Goal: Task Accomplishment & Management: Manage account settings

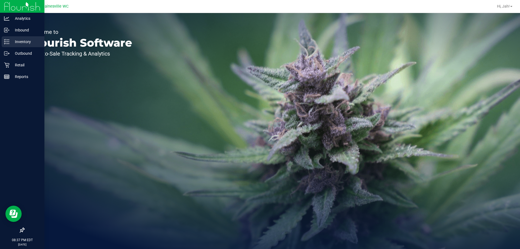
click at [9, 45] on div "Inventory" at bounding box center [23, 41] width 43 height 11
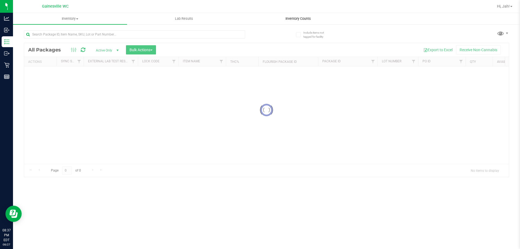
click at [289, 17] on span "Inventory Counts" at bounding box center [298, 18] width 40 height 5
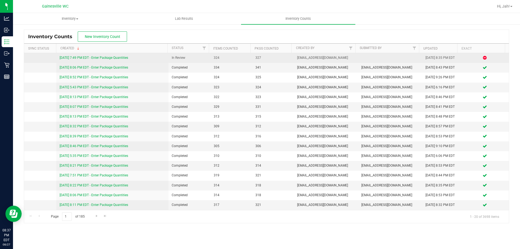
click at [69, 59] on link "[DATE] 7:49 PM EDT - Enter Package Quantities" at bounding box center [94, 58] width 69 height 4
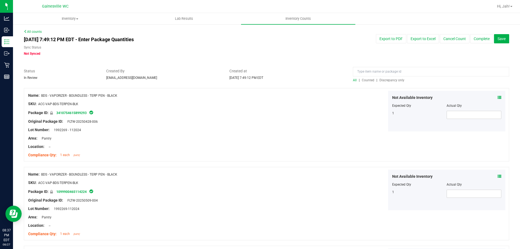
click at [393, 79] on span "Discrepancy only" at bounding box center [391, 80] width 25 height 4
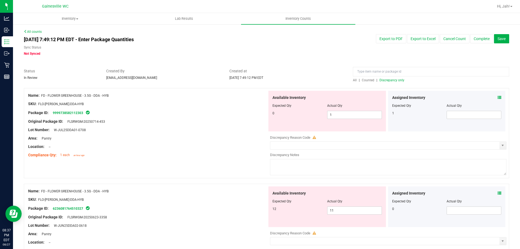
click at [493, 97] on div "Assigned Inventory" at bounding box center [446, 98] width 109 height 6
click at [498, 97] on icon at bounding box center [500, 98] width 4 height 4
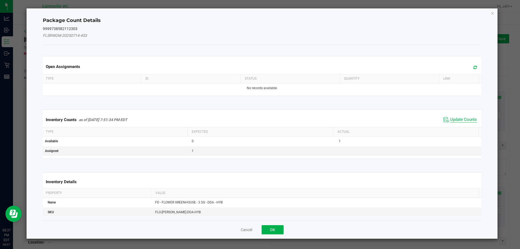
click at [455, 120] on span "Update Counts" at bounding box center [463, 119] width 27 height 5
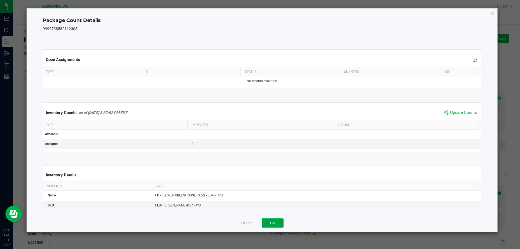
click at [268, 225] on button "OK" at bounding box center [273, 222] width 22 height 9
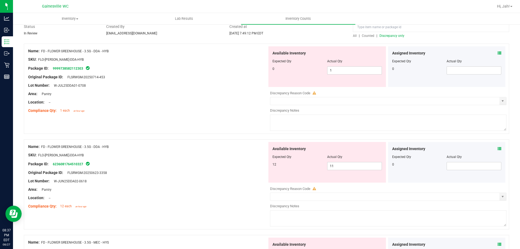
scroll to position [54, 0]
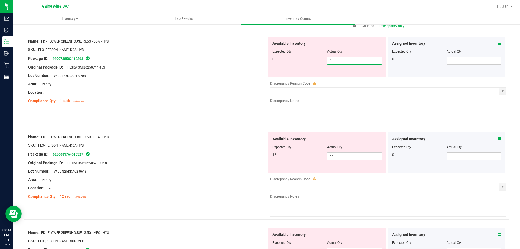
drag, startPoint x: 341, startPoint y: 64, endPoint x: 277, endPoint y: 58, distance: 64.5
click at [277, 58] on div "0 1 1" at bounding box center [326, 61] width 109 height 8
type input "0"
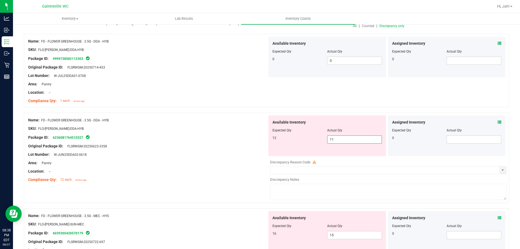
drag, startPoint x: 340, startPoint y: 154, endPoint x: 313, endPoint y: 154, distance: 27.6
click at [313, 154] on div "Available Inventory Expected Qty Actual Qty 12 11 11" at bounding box center [327, 135] width 118 height 41
type input "12"
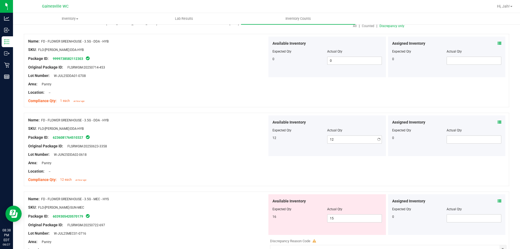
click at [259, 122] on div "Name: FD - FLOWER GREENHOUSE - 3.5G - DDA - HYB" at bounding box center [147, 120] width 239 height 6
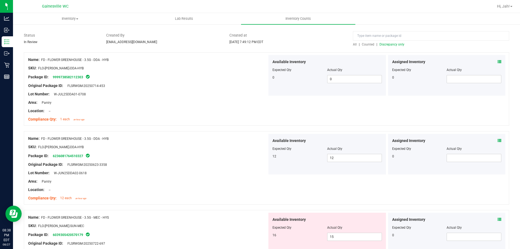
scroll to position [0, 0]
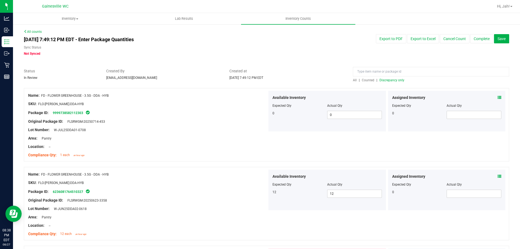
click at [397, 80] on span "Discrepancy only" at bounding box center [391, 80] width 25 height 4
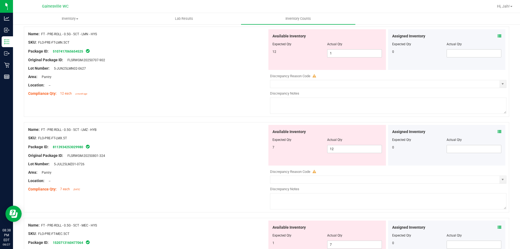
scroll to position [1770, 0]
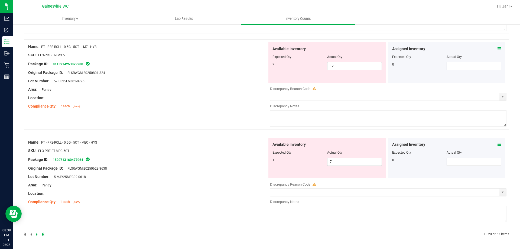
click at [498, 144] on icon at bounding box center [500, 144] width 4 height 4
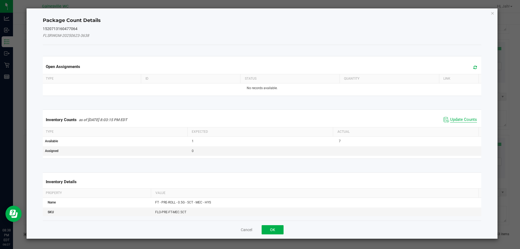
click at [450, 121] on span "Update Counts" at bounding box center [463, 119] width 27 height 5
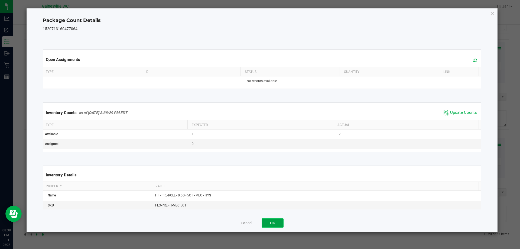
click at [269, 222] on button "OK" at bounding box center [273, 222] width 22 height 9
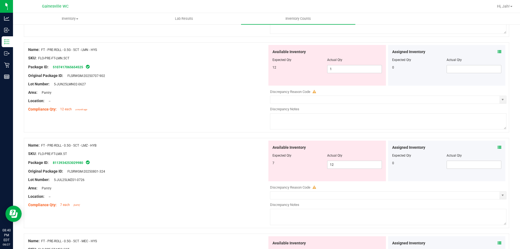
scroll to position [1661, 0]
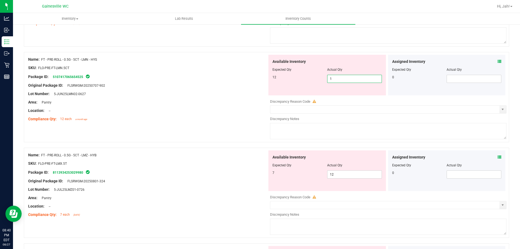
drag, startPoint x: 341, startPoint y: 77, endPoint x: 315, endPoint y: 78, distance: 25.8
click at [315, 78] on div "12 1 1" at bounding box center [326, 79] width 109 height 8
type input "12"
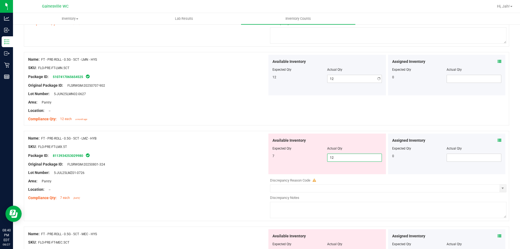
drag, startPoint x: 341, startPoint y: 175, endPoint x: 259, endPoint y: 180, distance: 82.0
click at [259, 180] on div "Name: FT - PRE-ROLL - 0.5G - 5CT - LMZ - HYB SKU: FLO-PRE-FT-LMX.5T Package ID:…" at bounding box center [266, 176] width 485 height 90
type input "7"
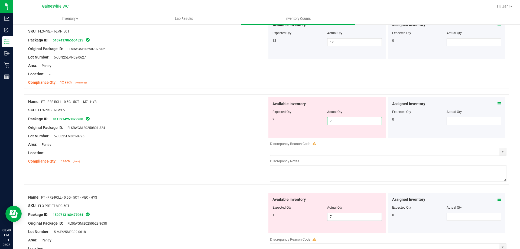
scroll to position [1753, 0]
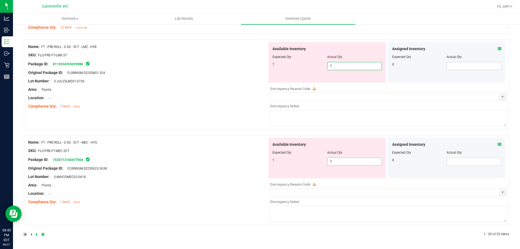
type input "7"
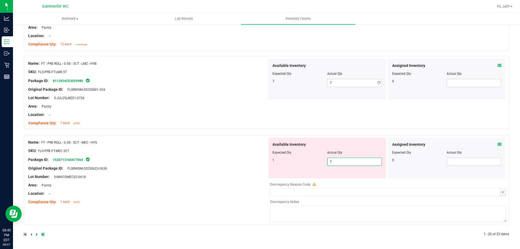
scroll to position [1736, 0]
drag, startPoint x: 331, startPoint y: 159, endPoint x: 253, endPoint y: 163, distance: 78.4
click at [253, 163] on div "Name: FT - PRE-ROLL - 0.5G - 5CT - MEC - HYS SKU: FLO-PRE-FT-MEC.5CT Package ID…" at bounding box center [266, 180] width 485 height 90
type input "1"
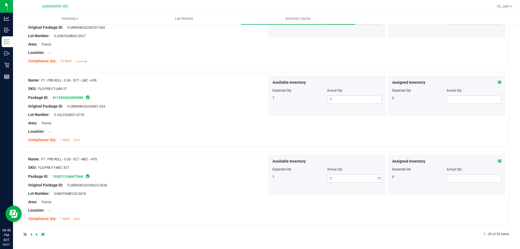
type input "1"
drag, startPoint x: 145, startPoint y: 155, endPoint x: 156, endPoint y: 145, distance: 15.0
click at [147, 152] on div "Name: FT - PRE-ROLL - 0.5G - 5CT - MEC - HYS SKU: FLO-PRE-FT-MEC.5CT Package ID…" at bounding box center [266, 188] width 485 height 73
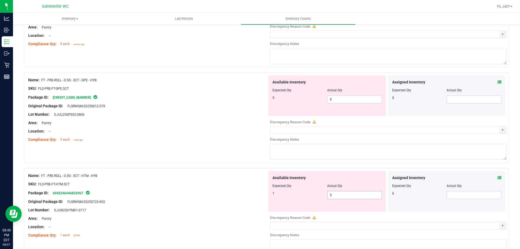
scroll to position [1448, 0]
drag, startPoint x: 340, startPoint y: 98, endPoint x: 316, endPoint y: 95, distance: 23.8
click at [316, 95] on div "Available Inventory Expected Qty Actual Qty 5 9 9" at bounding box center [327, 96] width 118 height 41
type input "5"
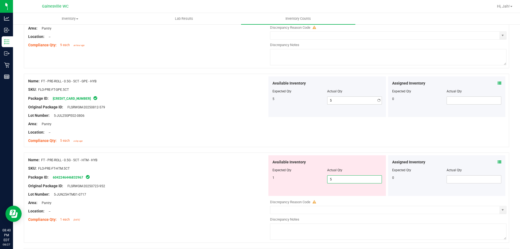
drag, startPoint x: 339, startPoint y: 196, endPoint x: 302, endPoint y: 191, distance: 37.4
click at [306, 191] on div "Available Inventory Expected Qty Actual Qty 1 5 5" at bounding box center [327, 175] width 118 height 41
type input "1"
click at [219, 177] on div "Package ID: 6042246446832967" at bounding box center [147, 177] width 239 height 7
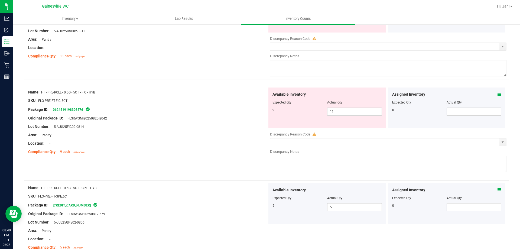
scroll to position [1340, 0]
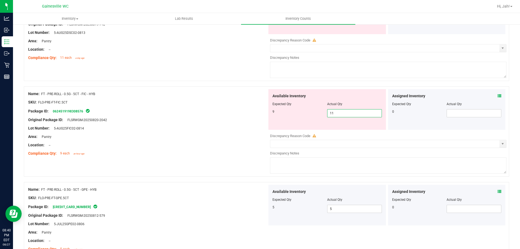
drag, startPoint x: 307, startPoint y: 111, endPoint x: 290, endPoint y: 112, distance: 17.3
click at [290, 112] on div "9 11 11" at bounding box center [326, 113] width 109 height 8
type input "9"
click at [159, 116] on div at bounding box center [147, 115] width 239 height 3
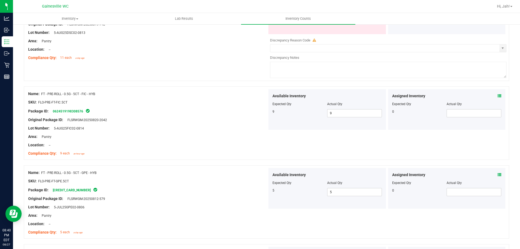
scroll to position [1205, 0]
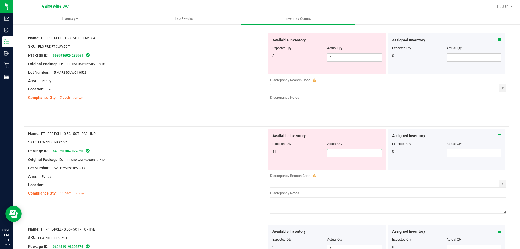
drag, startPoint x: 345, startPoint y: 154, endPoint x: 214, endPoint y: 151, distance: 130.6
click at [214, 151] on div "Name: FT - PRE-ROLL - 0.5G - 5CT - DSC - IND SKU: FLO-PRE-FT-DSC.5CT Package ID…" at bounding box center [266, 171] width 485 height 90
type input "11"
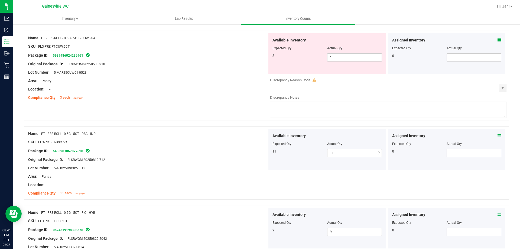
click at [291, 78] on span "Discrepancy Reason Code" at bounding box center [290, 80] width 40 height 4
drag, startPoint x: 345, startPoint y: 56, endPoint x: 308, endPoint y: 56, distance: 37.1
click at [309, 56] on div "3 1 1" at bounding box center [326, 57] width 109 height 8
type input "3"
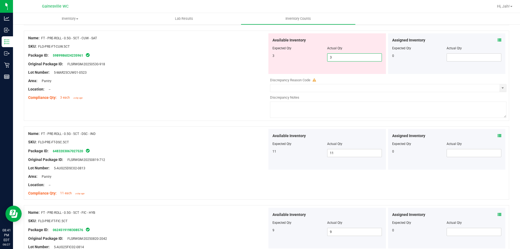
click at [231, 71] on div "Lot Number: 5-MAR25CUW01-0523" at bounding box center [147, 73] width 239 height 6
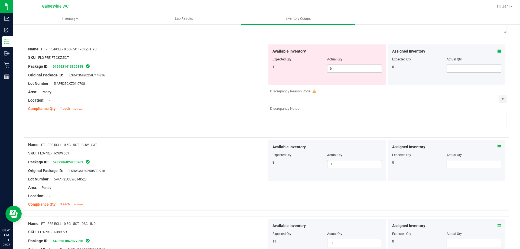
scroll to position [1096, 0]
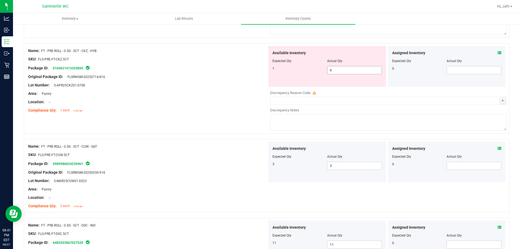
drag, startPoint x: 345, startPoint y: 70, endPoint x: 291, endPoint y: 70, distance: 53.9
click at [291, 70] on div "1 6 6" at bounding box center [326, 70] width 109 height 8
type input "1"
drag, startPoint x: 86, startPoint y: 97, endPoint x: 86, endPoint y: 94, distance: 2.7
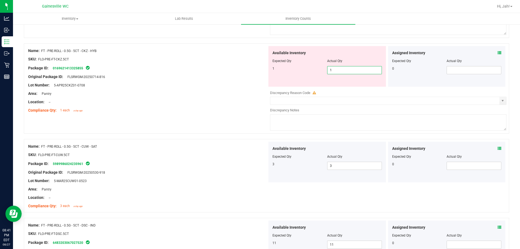
click at [86, 95] on div "Name: FT - PRE-ROLL - 0.5G - 5CT - CKZ - HYB SKU: FLO-PRE-FT-CKZ.5CT Package ID…" at bounding box center [147, 80] width 239 height 69
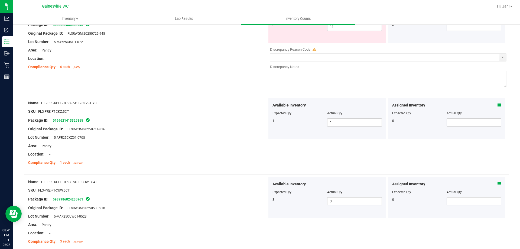
scroll to position [934, 0]
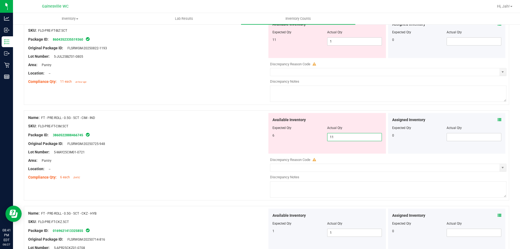
drag, startPoint x: 348, startPoint y: 139, endPoint x: 288, endPoint y: 130, distance: 60.6
click at [289, 130] on div "Available Inventory Expected Qty Actual Qty 6 11 11" at bounding box center [327, 133] width 118 height 41
type input "6"
click at [224, 135] on div "Package ID: 3860522888466745" at bounding box center [147, 135] width 239 height 7
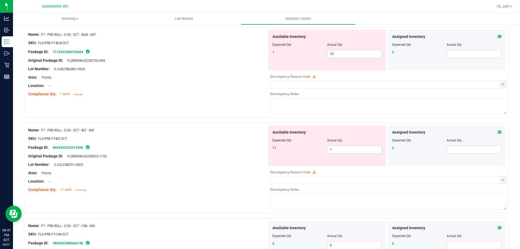
scroll to position [826, 0]
drag, startPoint x: 348, startPoint y: 148, endPoint x: 295, endPoint y: 147, distance: 53.1
click at [295, 147] on div "11 1 1" at bounding box center [326, 150] width 109 height 8
type input "11"
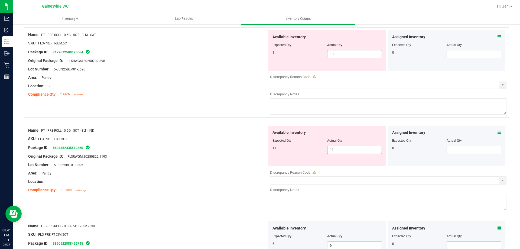
drag, startPoint x: 352, startPoint y: 54, endPoint x: 272, endPoint y: 52, distance: 79.7
click at [272, 52] on div "1 10 10" at bounding box center [326, 54] width 109 height 8
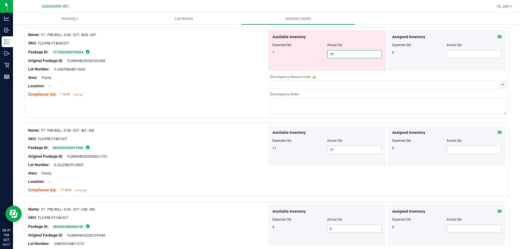
type input "1"
click at [215, 47] on div at bounding box center [147, 47] width 239 height 3
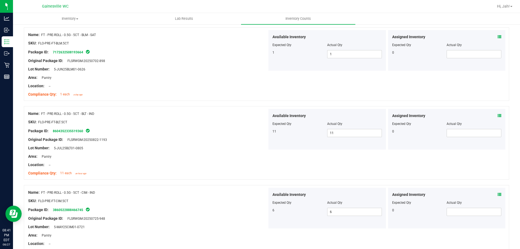
scroll to position [717, 0]
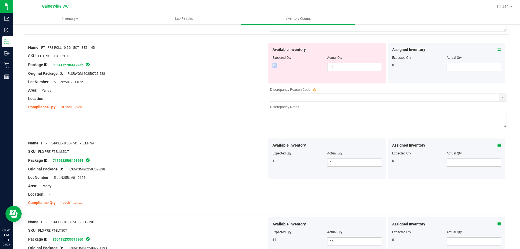
drag, startPoint x: 347, startPoint y: 61, endPoint x: 331, endPoint y: 64, distance: 15.7
click at [332, 64] on div "Available Inventory Expected Qty Actual Qty 10 11 11" at bounding box center [327, 63] width 118 height 41
drag, startPoint x: 336, startPoint y: 70, endPoint x: 275, endPoint y: 60, distance: 61.1
click at [275, 60] on div "Available Inventory Expected Qty Actual Qty 10 11 11" at bounding box center [327, 63] width 118 height 41
type input "10"
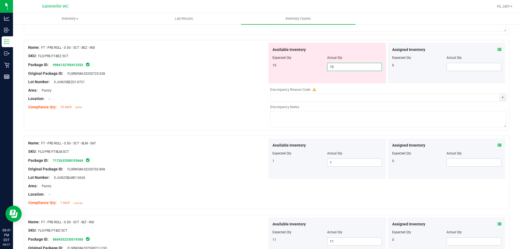
type input "10"
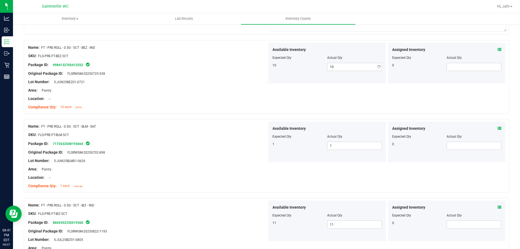
click at [233, 73] on div "Original Package ID: FLSRWGM-20250725-538" at bounding box center [147, 74] width 239 height 6
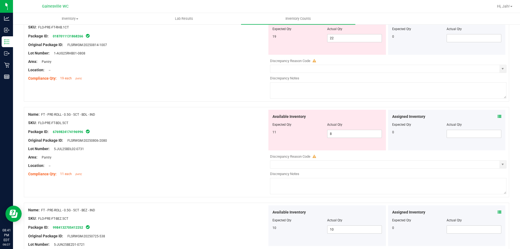
scroll to position [528, 0]
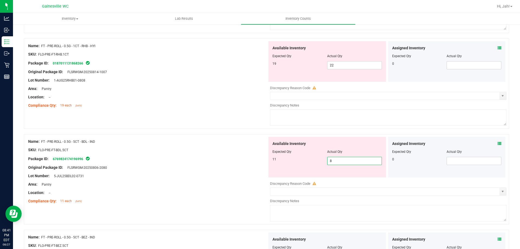
drag, startPoint x: 335, startPoint y: 161, endPoint x: 309, endPoint y: 160, distance: 25.5
click at [309, 160] on div "11 8 8" at bounding box center [326, 161] width 109 height 8
type input "11"
click at [213, 132] on div at bounding box center [266, 131] width 485 height 5
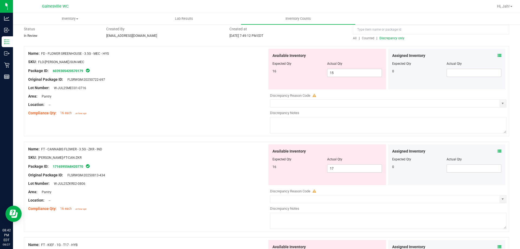
scroll to position [0, 0]
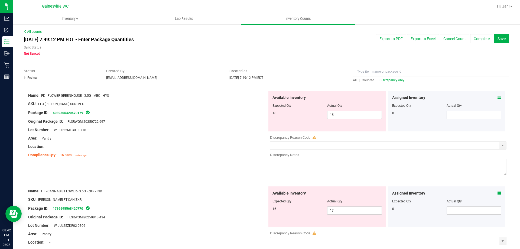
click at [386, 78] on span "Discrepancy only" at bounding box center [391, 80] width 25 height 4
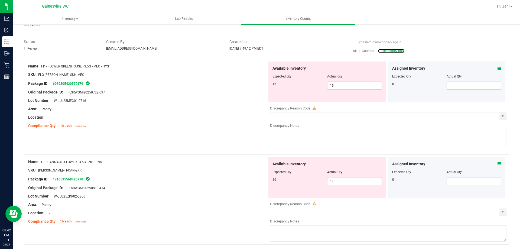
scroll to position [27, 0]
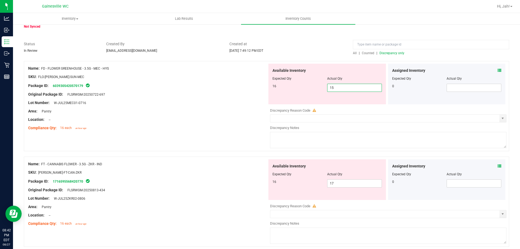
drag, startPoint x: 333, startPoint y: 86, endPoint x: 232, endPoint y: 86, distance: 100.8
click at [232, 86] on div "Name: FD - FLOWER GREENHOUSE - 3.5G - MEC - HYS SKU: FLO-[PERSON_NAME]-SUN-MEC …" at bounding box center [266, 106] width 485 height 90
type input "16"
click at [212, 93] on div "Original Package ID: FLSRWGM-20250722-697" at bounding box center [147, 95] width 239 height 6
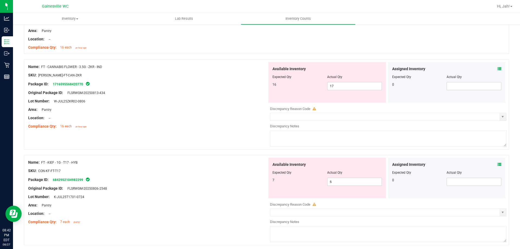
scroll to position [108, 0]
drag, startPoint x: 339, startPoint y: 85, endPoint x: 272, endPoint y: 85, distance: 66.9
click at [272, 85] on div "16 17 17" at bounding box center [326, 85] width 109 height 8
type input "16"
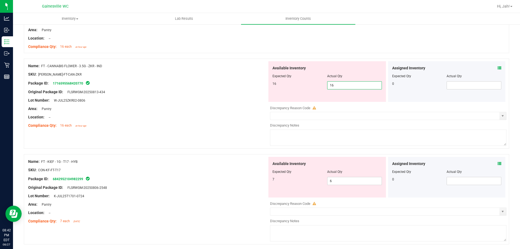
click at [231, 86] on div at bounding box center [147, 87] width 239 height 3
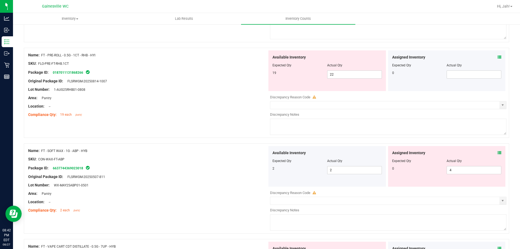
scroll to position [488, 0]
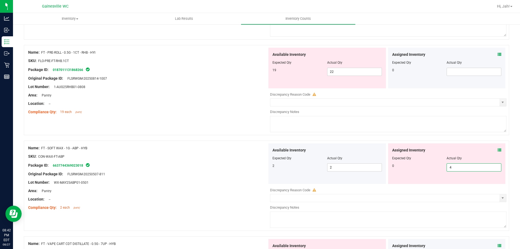
drag, startPoint x: 441, startPoint y: 168, endPoint x: 423, endPoint y: 168, distance: 18.4
click at [424, 168] on div "0 4 4" at bounding box center [446, 167] width 109 height 8
type input "0"
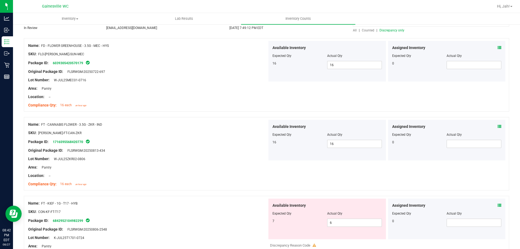
scroll to position [0, 0]
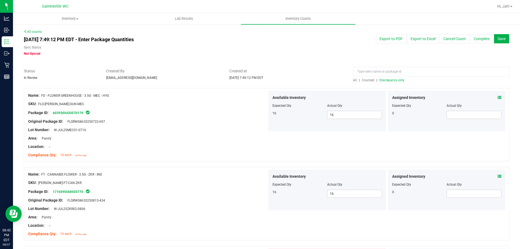
click at [383, 80] on span "Discrepancy only" at bounding box center [391, 80] width 25 height 4
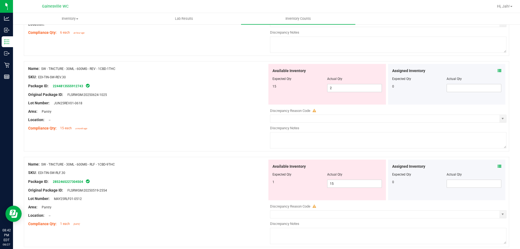
scroll to position [1770, 0]
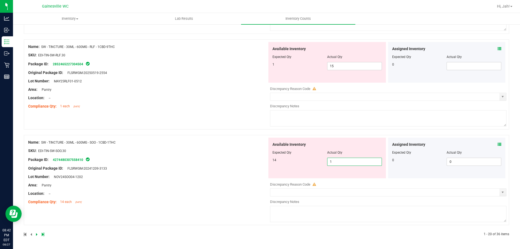
drag, startPoint x: 335, startPoint y: 163, endPoint x: 317, endPoint y: 162, distance: 17.4
click at [318, 162] on div "14 1 1" at bounding box center [326, 162] width 109 height 8
type input "14"
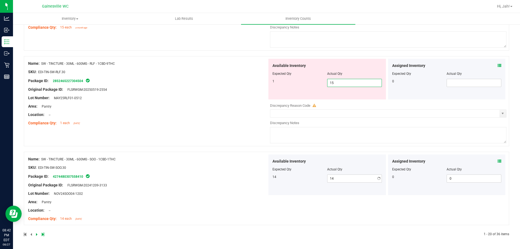
drag, startPoint x: 348, startPoint y: 66, endPoint x: 321, endPoint y: 66, distance: 26.3
click at [321, 66] on div "Available Inventory Expected Qty Actual Qty 1 15 15" at bounding box center [327, 79] width 118 height 41
type input "1"
click at [202, 99] on div "Name: SW - TINCTURE - 30ML - 600MG - RLF - 1CBD-9THC SKU: EDI-TIN-SW-RLF.30 Pac…" at bounding box center [147, 93] width 239 height 69
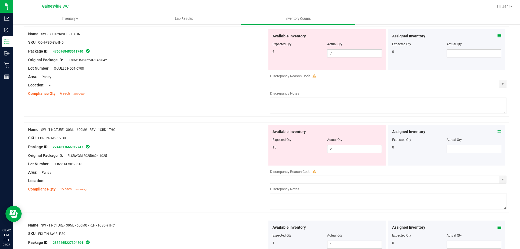
scroll to position [1574, 0]
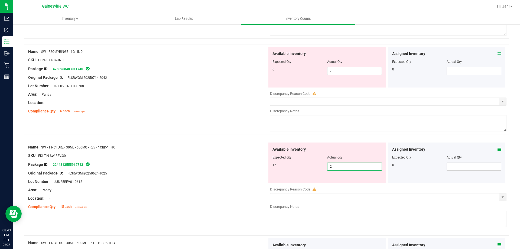
drag, startPoint x: 345, startPoint y: 164, endPoint x: 301, endPoint y: 163, distance: 43.3
click at [303, 164] on div "15 2 2" at bounding box center [326, 167] width 109 height 8
type input "15"
click at [237, 181] on div "Lot Number: JUN25REV01-0618" at bounding box center [147, 182] width 239 height 6
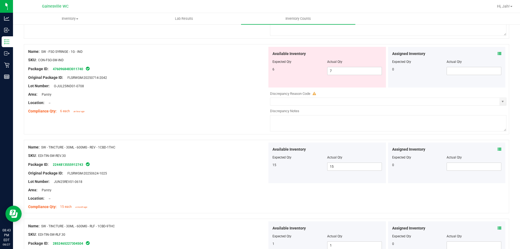
scroll to position [1465, 0]
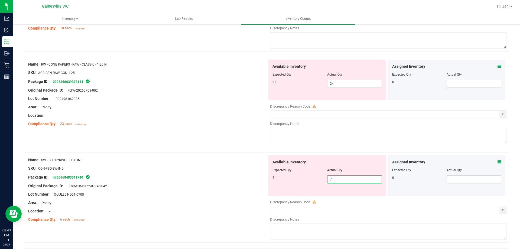
drag, startPoint x: 336, startPoint y: 181, endPoint x: 282, endPoint y: 173, distance: 54.1
click at [283, 173] on div "Available Inventory Expected Qty Actual Qty 6 7 7" at bounding box center [327, 175] width 118 height 41
type input "6"
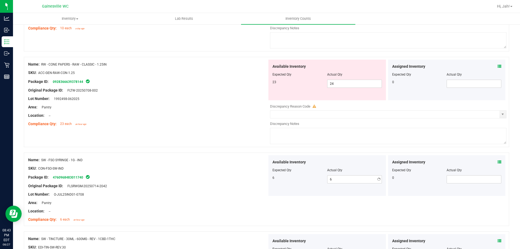
click at [146, 192] on div "Lot Number: O-JUL25IND01-0708" at bounding box center [147, 194] width 239 height 6
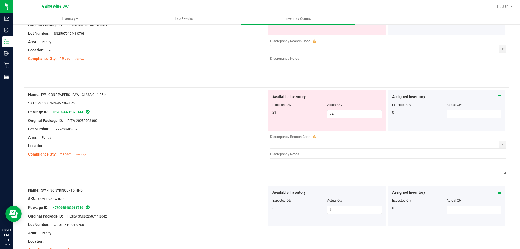
scroll to position [1384, 0]
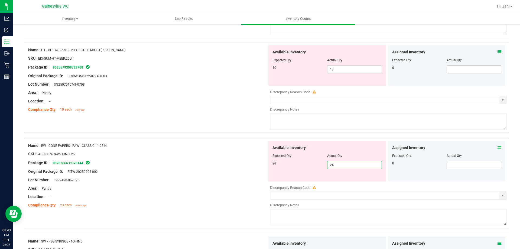
drag, startPoint x: 343, startPoint y: 163, endPoint x: 300, endPoint y: 164, distance: 43.9
click at [300, 164] on div "23 24 24" at bounding box center [326, 165] width 109 height 8
type input "23"
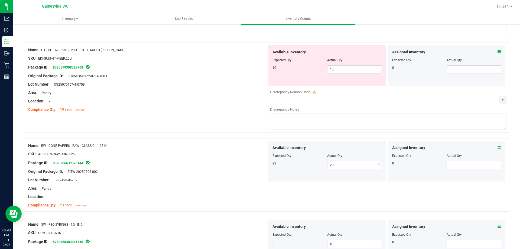
click at [225, 169] on div "Original Package ID: FLTW-20250708-002" at bounding box center [147, 172] width 239 height 6
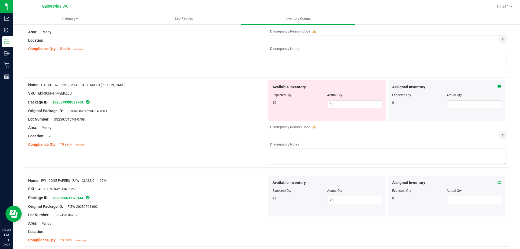
scroll to position [1276, 0]
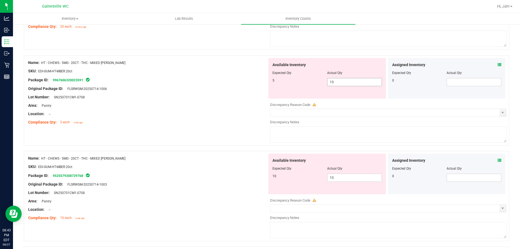
drag, startPoint x: 334, startPoint y: 82, endPoint x: 299, endPoint y: 75, distance: 36.0
click at [300, 76] on div "Available Inventory Expected Qty Actual Qty 5 13 13" at bounding box center [327, 78] width 118 height 41
type input "5"
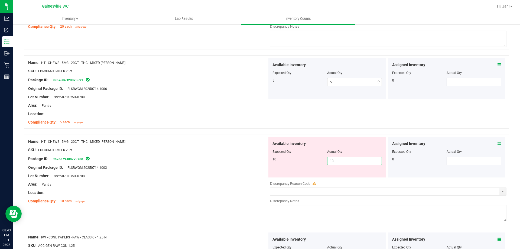
drag, startPoint x: 340, startPoint y: 179, endPoint x: 313, endPoint y: 174, distance: 28.0
click at [316, 174] on div "Available Inventory Expected Qty Actual Qty 10 13 13" at bounding box center [327, 157] width 118 height 41
type input "10"
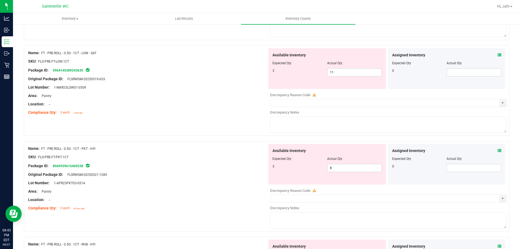
scroll to position [0, 0]
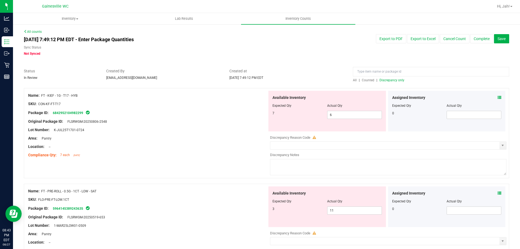
click at [388, 81] on span "Discrepancy only" at bounding box center [391, 80] width 25 height 4
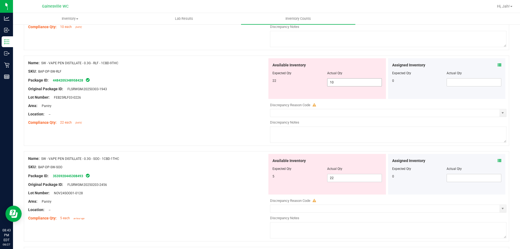
scroll to position [1652, 0]
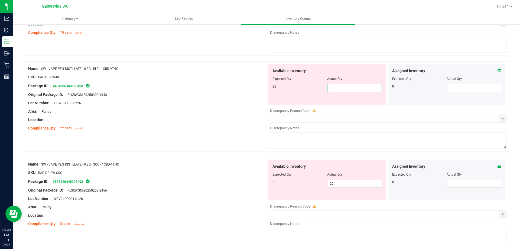
drag, startPoint x: 337, startPoint y: 87, endPoint x: 274, endPoint y: 73, distance: 64.7
click at [274, 73] on div "Available Inventory Expected Qty Actual Qty 22 10 10" at bounding box center [327, 84] width 118 height 41
type input "22"
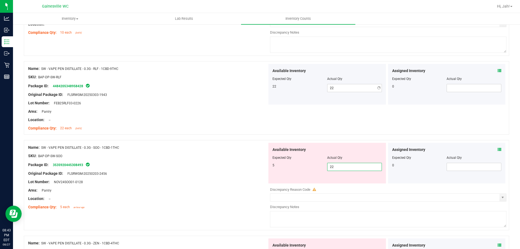
drag, startPoint x: 316, startPoint y: 187, endPoint x: 252, endPoint y: 187, distance: 63.9
click at [259, 187] on div "Name: SW - VAPE PEN DISTILLATE - 0.3G - SOO - 1CBD-1THC SKU: BAP-DP-SW-SOO Pack…" at bounding box center [266, 185] width 485 height 90
type input "5"
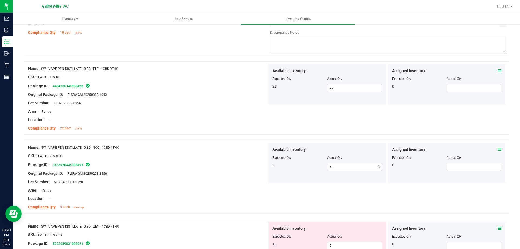
drag, startPoint x: 116, startPoint y: 164, endPoint x: 176, endPoint y: 154, distance: 61.4
click at [116, 164] on div "Package ID: 3535920445308493" at bounding box center [147, 164] width 239 height 7
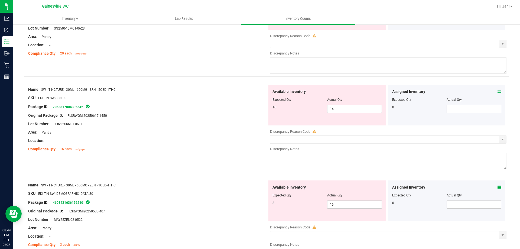
scroll to position [1249, 0]
drag, startPoint x: 339, startPoint y: 107, endPoint x: 281, endPoint y: 105, distance: 58.0
click at [281, 105] on div "16 14 14" at bounding box center [326, 109] width 109 height 8
type input "16"
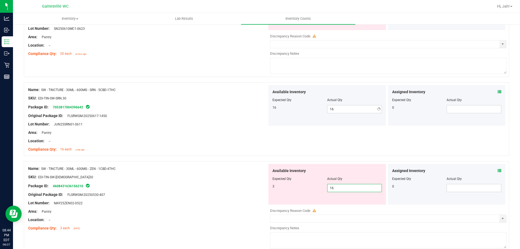
drag, startPoint x: 334, startPoint y: 206, endPoint x: 268, endPoint y: 209, distance: 65.6
click at [272, 209] on div "Available Inventory Expected Qty Actual Qty 3 16 16" at bounding box center [386, 207] width 239 height 86
type input "3"
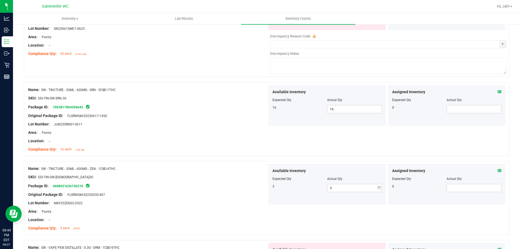
click at [207, 198] on div at bounding box center [147, 198] width 239 height 3
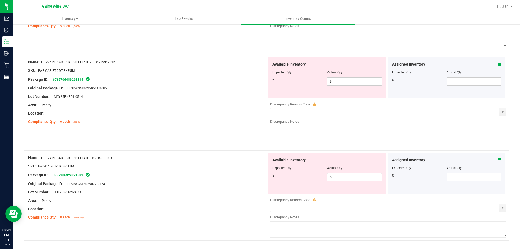
scroll to position [707, 0]
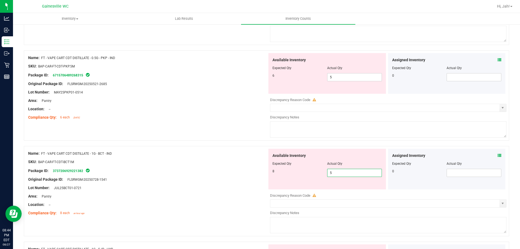
drag, startPoint x: 335, startPoint y: 171, endPoint x: 274, endPoint y: 172, distance: 61.2
click at [274, 172] on div "8 5 5" at bounding box center [326, 173] width 109 height 8
type input "8"
click at [264, 184] on div at bounding box center [147, 183] width 239 height 3
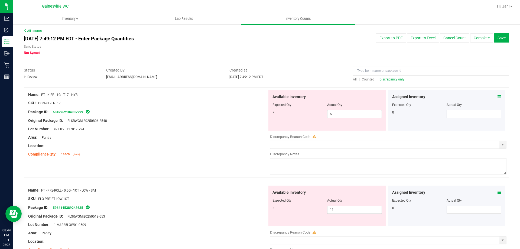
scroll to position [0, 0]
click at [379, 79] on span "Discrepancy only" at bounding box center [391, 80] width 25 height 4
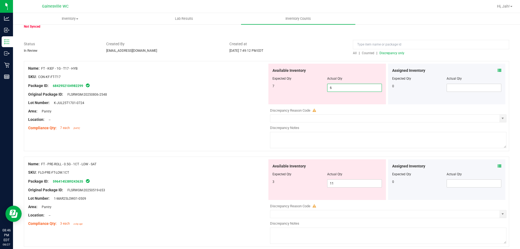
drag, startPoint x: 332, startPoint y: 90, endPoint x: 302, endPoint y: 86, distance: 29.9
click at [303, 86] on div "7 6 6" at bounding box center [326, 88] width 109 height 8
type input "7"
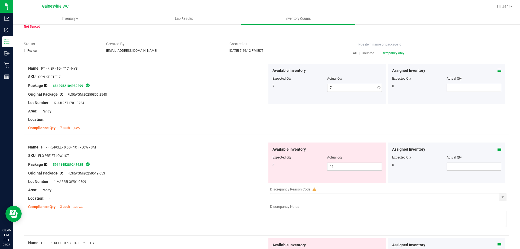
click at [236, 113] on div "Area: Pantry" at bounding box center [147, 111] width 239 height 6
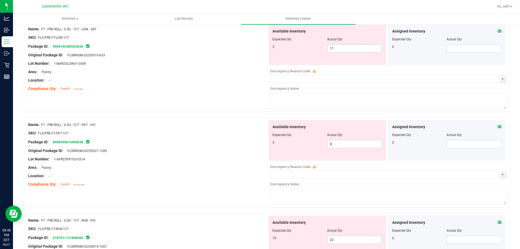
scroll to position [135, 0]
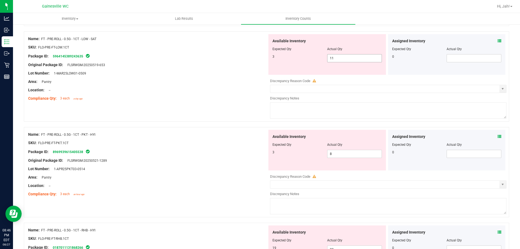
drag, startPoint x: 336, startPoint y: 59, endPoint x: 299, endPoint y: 60, distance: 36.6
click at [299, 60] on div "3 11 11" at bounding box center [326, 58] width 109 height 8
type input "3"
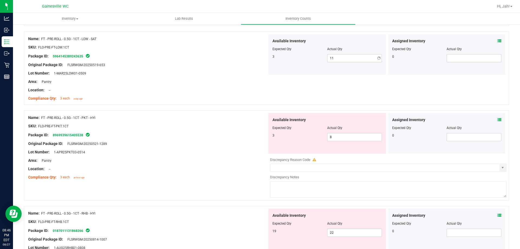
type input "3"
drag, startPoint x: 336, startPoint y: 158, endPoint x: 265, endPoint y: 155, distance: 71.8
click at [265, 155] on div "Name: FT - PRE-ROLL - 0.5G - 1CT - PKT - HYI SKU: FLO-PRE-FT-PKT.1CT Package ID…" at bounding box center [266, 155] width 485 height 90
drag, startPoint x: 331, startPoint y: 137, endPoint x: 287, endPoint y: 135, distance: 43.9
click at [288, 135] on div "3 8 8" at bounding box center [326, 137] width 109 height 8
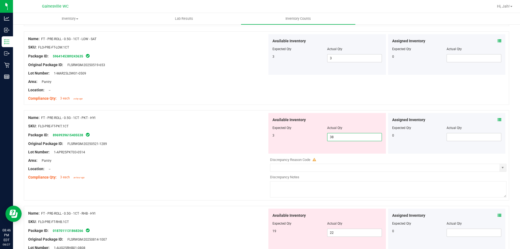
type input "3"
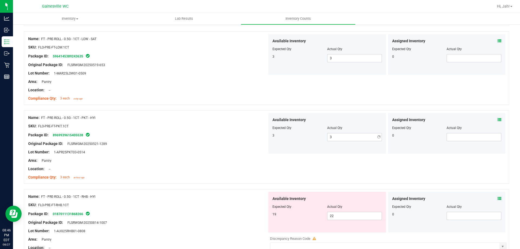
click at [239, 139] on div at bounding box center [147, 139] width 239 height 3
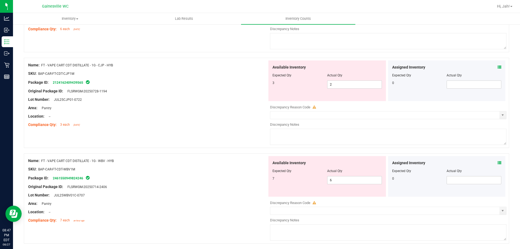
scroll to position [758, 0]
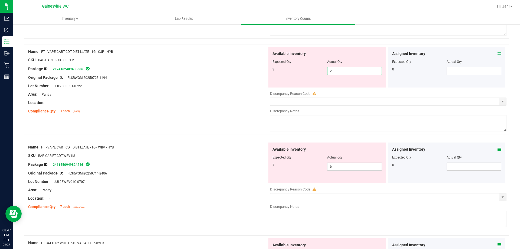
drag, startPoint x: 337, startPoint y: 73, endPoint x: 268, endPoint y: 70, distance: 70.0
click at [268, 70] on div "Available Inventory Expected Qty Actual Qty 3 2 2" at bounding box center [327, 67] width 118 height 41
type input "3"
click at [204, 110] on div "Compliance Qty: 3 each [DATE]" at bounding box center [147, 111] width 239 height 6
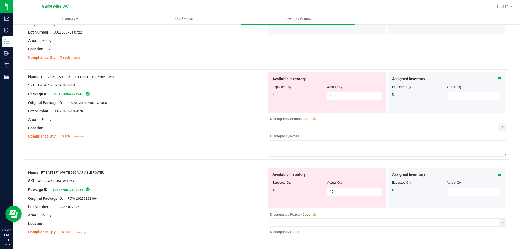
scroll to position [813, 0]
drag, startPoint x: 330, startPoint y: 98, endPoint x: 279, endPoint y: 97, distance: 51.5
click at [279, 97] on div "7 6 6" at bounding box center [326, 96] width 109 height 8
type input "7"
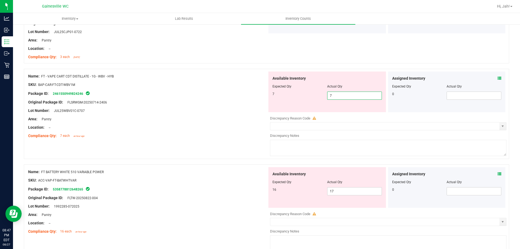
click at [247, 144] on div "Name: FT - VAPE CART CDT DISTILLATE - 1G - WBV - HYB SKU: BAP-CAR-FT-CDT-WBV1M …" at bounding box center [266, 117] width 485 height 96
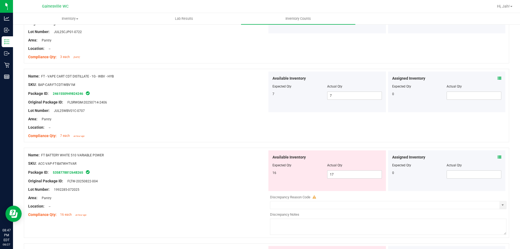
scroll to position [867, 0]
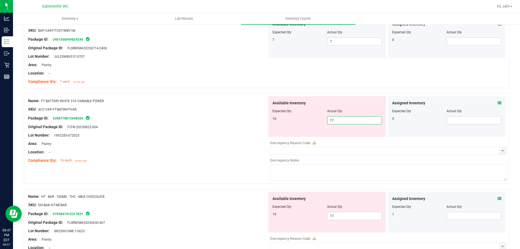
drag, startPoint x: 335, startPoint y: 121, endPoint x: 279, endPoint y: 119, distance: 56.1
click at [279, 119] on div "16 17 17" at bounding box center [326, 120] width 109 height 8
type input "16"
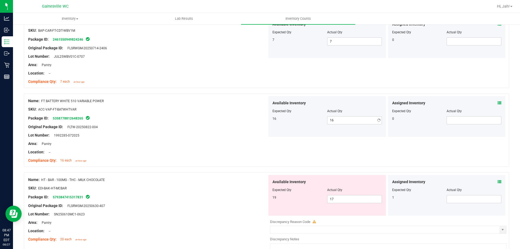
click at [153, 145] on div "Area: Pantry" at bounding box center [147, 144] width 239 height 6
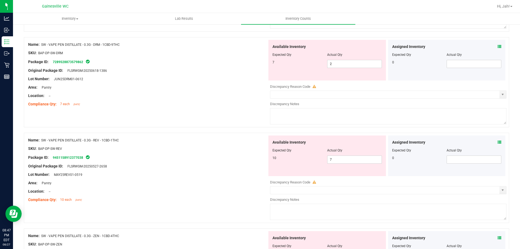
scroll to position [1110, 0]
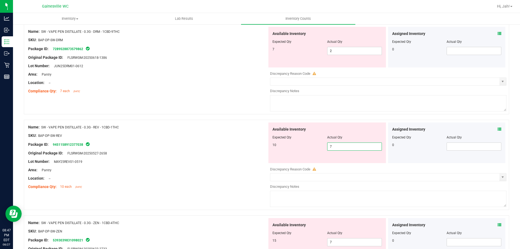
drag, startPoint x: 289, startPoint y: 145, endPoint x: 269, endPoint y: 144, distance: 20.1
click at [270, 144] on div "Available Inventory Expected Qty Actual Qty 10 7 7" at bounding box center [327, 142] width 118 height 41
type input "10"
click at [262, 147] on div "Package ID: 9451158912377038" at bounding box center [147, 144] width 239 height 7
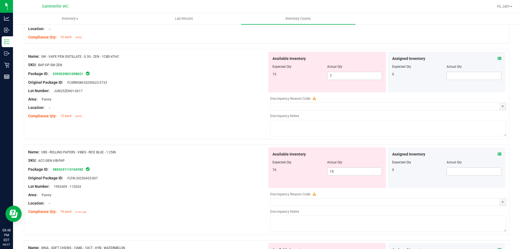
scroll to position [1273, 0]
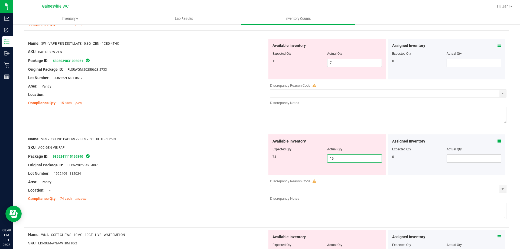
drag, startPoint x: 336, startPoint y: 159, endPoint x: 309, endPoint y: 155, distance: 26.8
click at [309, 155] on div "74 15 15" at bounding box center [326, 158] width 109 height 8
type input "74"
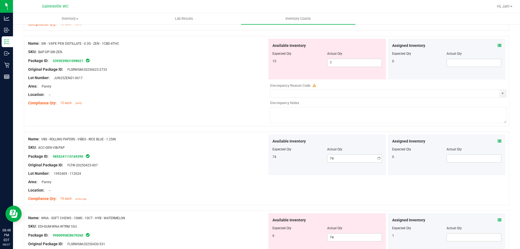
click at [234, 183] on div "Area: Pantry" at bounding box center [147, 182] width 239 height 6
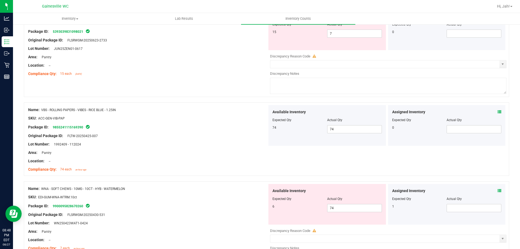
scroll to position [1354, 0]
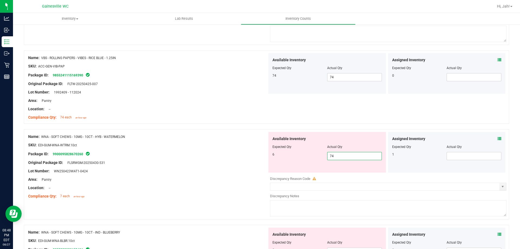
drag, startPoint x: 344, startPoint y: 155, endPoint x: 271, endPoint y: 152, distance: 72.4
click at [283, 154] on div "6 74 74" at bounding box center [326, 156] width 109 height 8
type input "6"
click at [225, 161] on div "Original Package ID: FLSRWGM-20250430-531" at bounding box center [147, 163] width 239 height 6
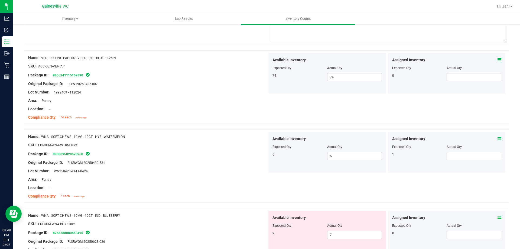
scroll to position [1435, 0]
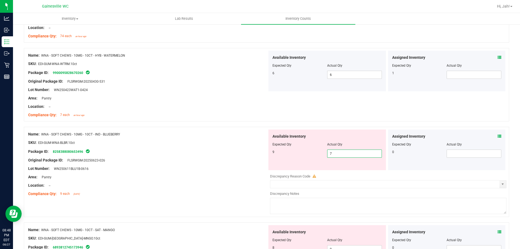
drag, startPoint x: 330, startPoint y: 154, endPoint x: 310, endPoint y: 154, distance: 20.0
click at [310, 154] on div "9 7 7" at bounding box center [326, 154] width 109 height 8
type input "9"
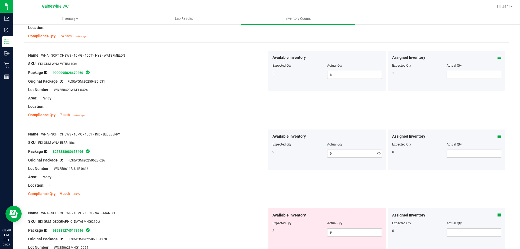
click at [279, 166] on div "Available Inventory Expected Qty Actual Qty 9 9 9" at bounding box center [327, 149] width 118 height 41
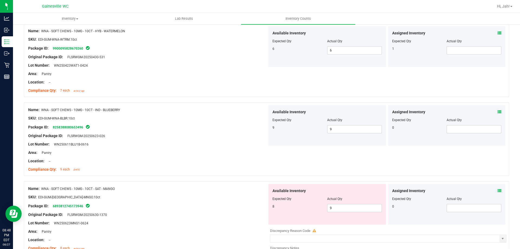
scroll to position [1490, 0]
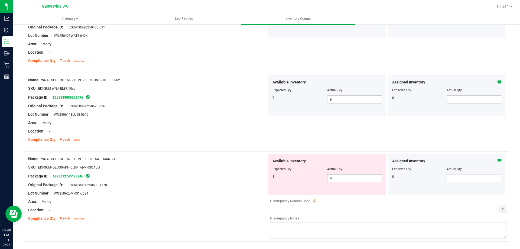
drag, startPoint x: 299, startPoint y: 174, endPoint x: 289, endPoint y: 175, distance: 10.0
click at [290, 174] on div "8 9 9" at bounding box center [326, 178] width 109 height 8
type input "8"
click at [235, 190] on div "Lot Number: WN250623MNG1-0624" at bounding box center [147, 193] width 239 height 6
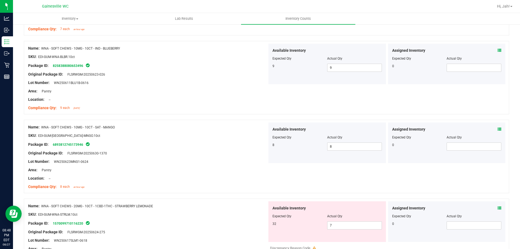
scroll to position [1585, 0]
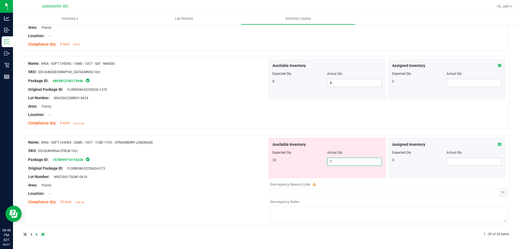
drag, startPoint x: 333, startPoint y: 164, endPoint x: 258, endPoint y: 163, distance: 74.5
click at [261, 163] on div "Name: WNA - SOFT CHEWS - 20MG - 10CT - 1CBD-1THC - STRAWBERRY LEMONADE SKU: EDI…" at bounding box center [266, 180] width 485 height 90
type input "32"
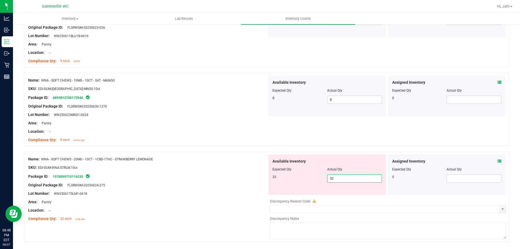
click at [228, 168] on div "Name: WNA - SOFT CHEWS - 20MG - 10CT - 1CBD-1THC - STRAWBERRY LEMONADE SKU: EDI…" at bounding box center [147, 188] width 239 height 69
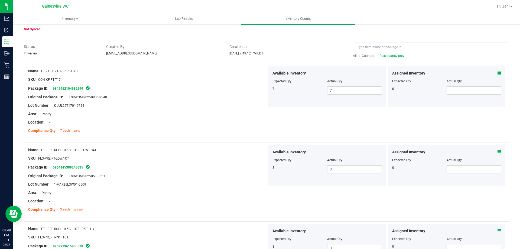
scroll to position [0, 0]
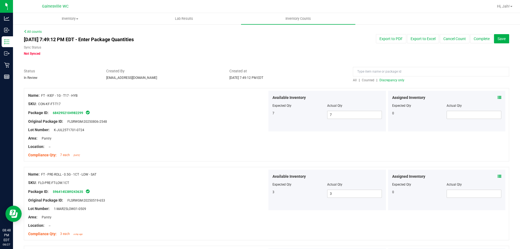
click at [397, 80] on span "Discrepancy only" at bounding box center [391, 80] width 25 height 4
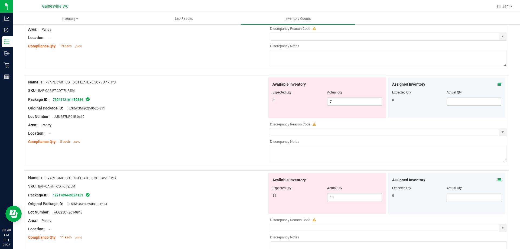
scroll to position [108, 0]
click at [498, 83] on icon at bounding box center [500, 85] width 4 height 4
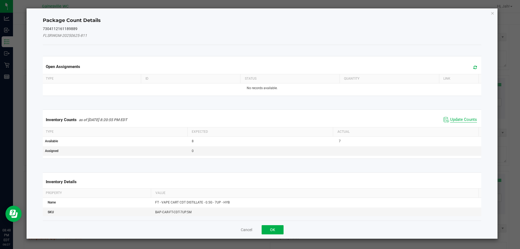
click at [457, 117] on span "Update Counts" at bounding box center [463, 119] width 27 height 5
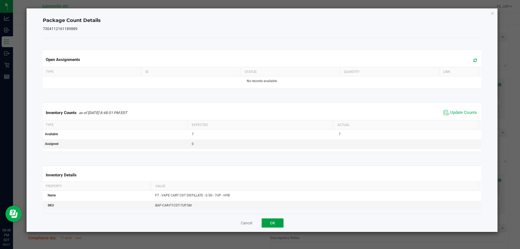
click at [272, 222] on button "OK" at bounding box center [273, 222] width 22 height 9
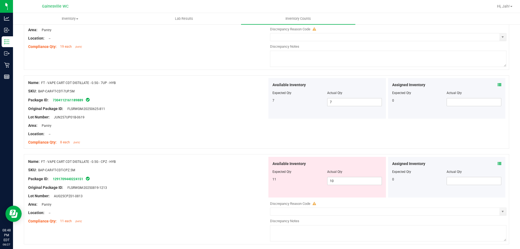
click at [498, 163] on icon at bounding box center [500, 164] width 4 height 4
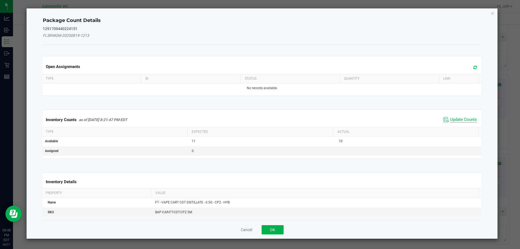
click at [455, 119] on span "Update Counts" at bounding box center [463, 119] width 27 height 5
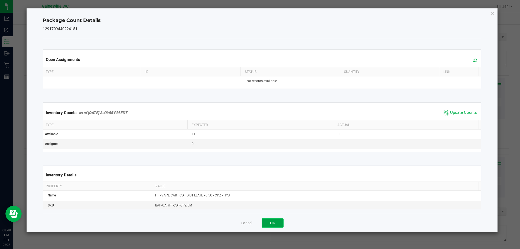
click at [277, 224] on button "OK" at bounding box center [273, 222] width 22 height 9
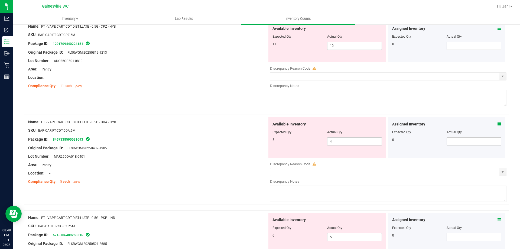
scroll to position [244, 0]
click at [495, 120] on div "Assigned Inventory Expected Qty Actual Qty 0" at bounding box center [447, 137] width 118 height 41
click at [498, 125] on icon at bounding box center [500, 124] width 4 height 4
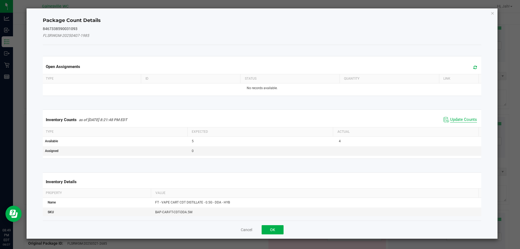
click at [450, 119] on span "Update Counts" at bounding box center [463, 119] width 27 height 5
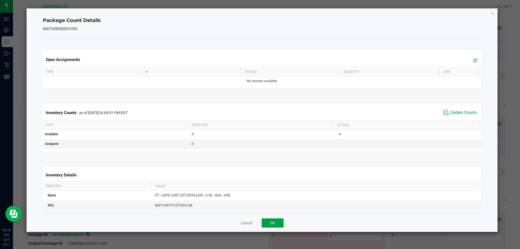
click at [274, 226] on button "OK" at bounding box center [273, 222] width 22 height 9
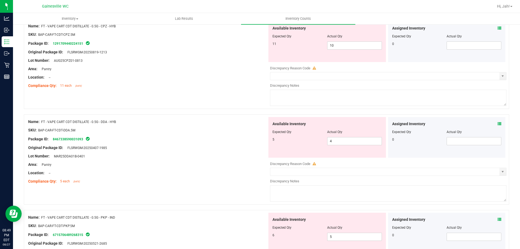
scroll to position [325, 0]
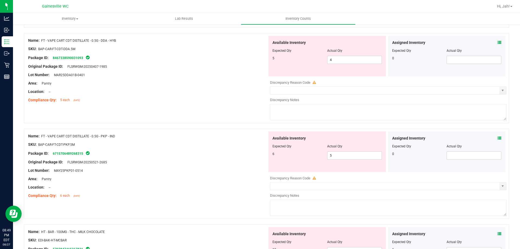
click at [498, 137] on icon at bounding box center [500, 138] width 4 height 4
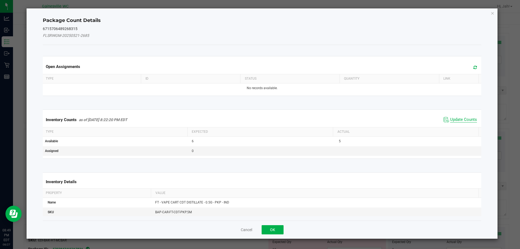
click at [454, 117] on span "Update Counts" at bounding box center [463, 119] width 27 height 5
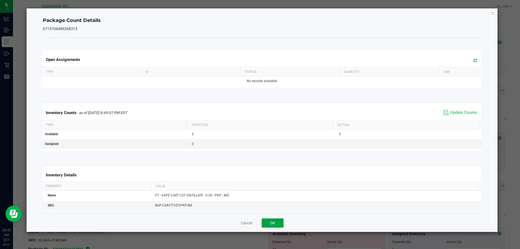
click at [265, 220] on button "OK" at bounding box center [273, 222] width 22 height 9
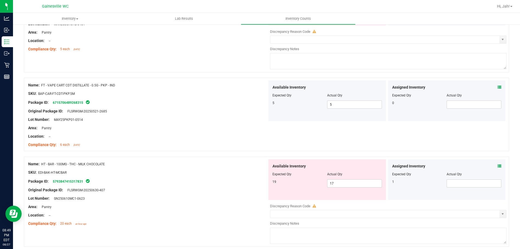
scroll to position [379, 0]
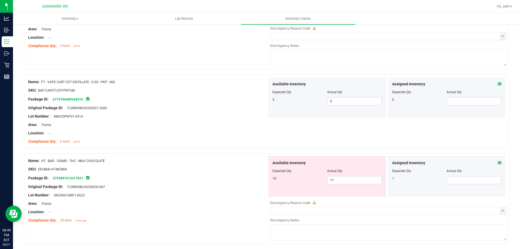
click at [498, 163] on icon at bounding box center [500, 163] width 4 height 4
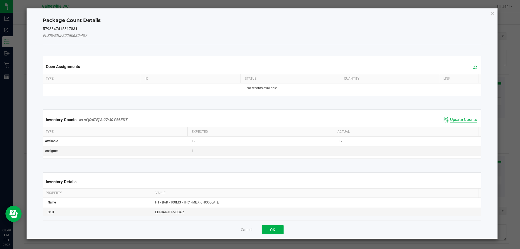
click at [453, 121] on span "Update Counts" at bounding box center [463, 119] width 27 height 5
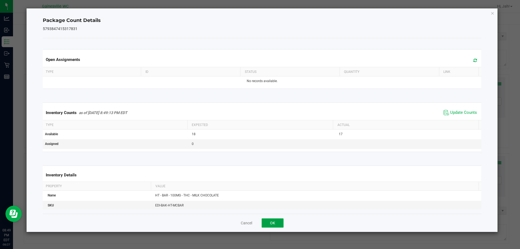
drag, startPoint x: 265, startPoint y: 223, endPoint x: 278, endPoint y: 210, distance: 18.6
click at [265, 223] on button "OK" at bounding box center [273, 222] width 22 height 9
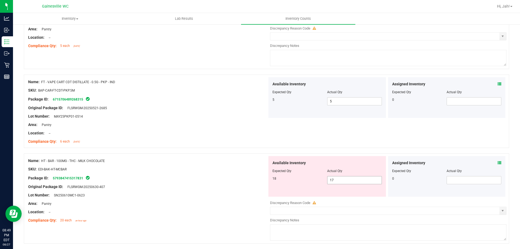
drag, startPoint x: 345, startPoint y: 181, endPoint x: 298, endPoint y: 181, distance: 46.0
click at [301, 181] on div "18 17 17" at bounding box center [326, 180] width 109 height 8
type input "18"
drag, startPoint x: 155, startPoint y: 209, endPoint x: 157, endPoint y: 206, distance: 3.5
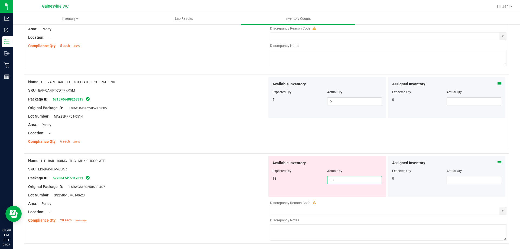
click at [154, 207] on div "Name: HT - BAR - 100MG - THC - MILK CHOCOLATE SKU: EDI-BAK-HT-MCBAR Package ID:…" at bounding box center [147, 190] width 239 height 69
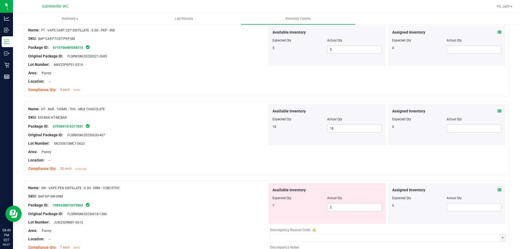
scroll to position [488, 0]
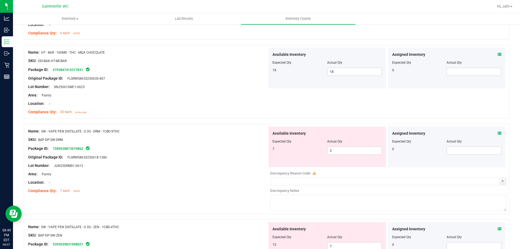
click at [488, 132] on div "Assigned Inventory" at bounding box center [446, 134] width 109 height 6
click at [498, 134] on icon at bounding box center [500, 133] width 4 height 4
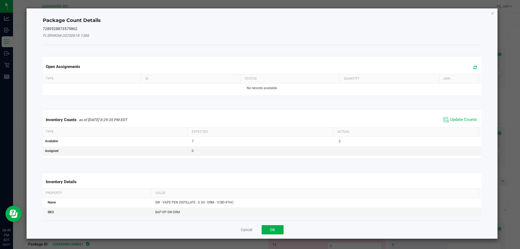
click at [462, 116] on span "Update Counts" at bounding box center [460, 120] width 36 height 8
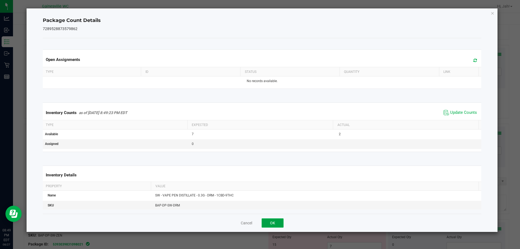
click at [271, 225] on button "OK" at bounding box center [273, 222] width 22 height 9
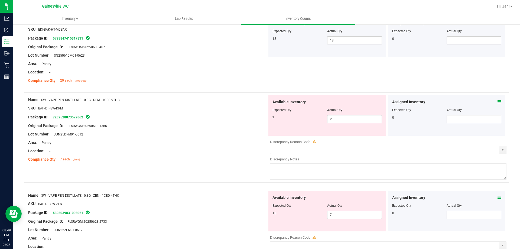
scroll to position [569, 0]
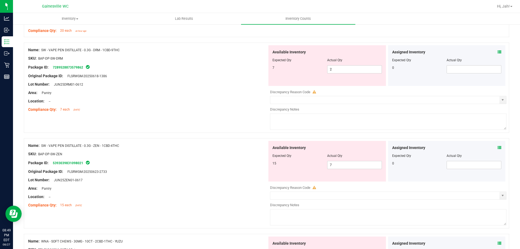
click at [492, 147] on div "Assigned Inventory" at bounding box center [446, 148] width 109 height 6
click at [498, 146] on icon at bounding box center [500, 148] width 4 height 4
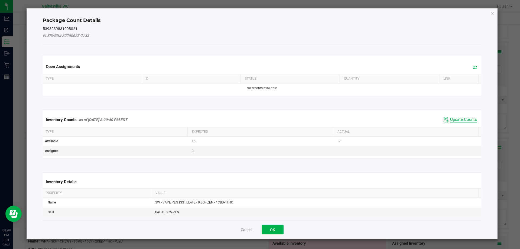
click at [455, 117] on span "Update Counts" at bounding box center [463, 119] width 27 height 5
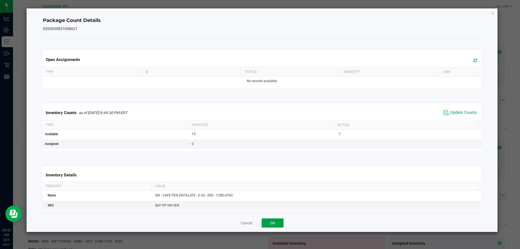
click at [272, 222] on button "OK" at bounding box center [273, 222] width 22 height 9
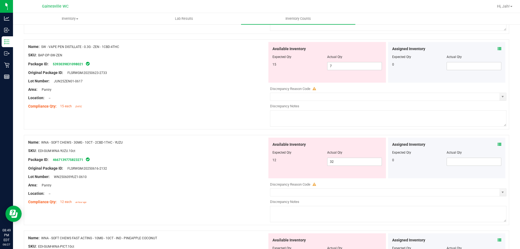
scroll to position [677, 0]
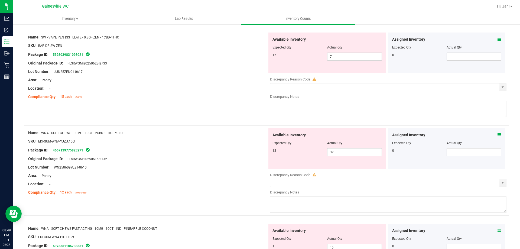
click at [498, 135] on icon at bounding box center [500, 135] width 4 height 4
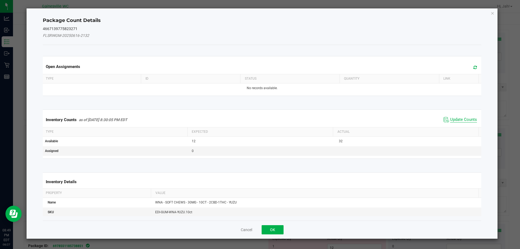
click at [460, 118] on span "Update Counts" at bounding box center [463, 119] width 27 height 5
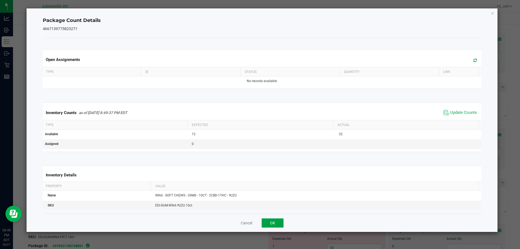
click at [276, 224] on button "OK" at bounding box center [273, 222] width 22 height 9
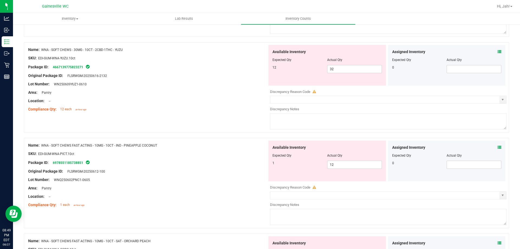
scroll to position [758, 0]
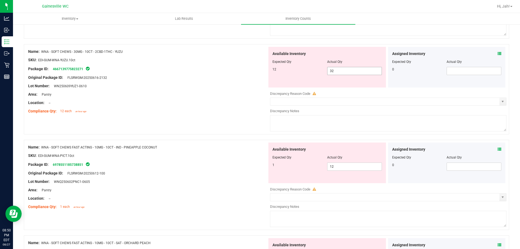
drag, startPoint x: 316, startPoint y: 71, endPoint x: 302, endPoint y: 71, distance: 14.1
click at [303, 71] on div "12 32 32" at bounding box center [326, 71] width 109 height 8
type input "12"
click at [226, 92] on div "Area: Pantry" at bounding box center [147, 95] width 239 height 6
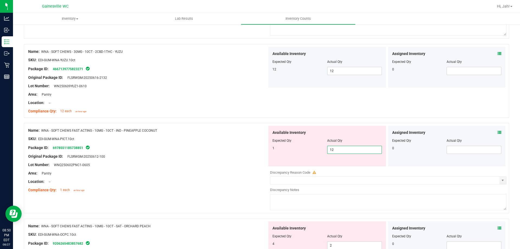
drag, startPoint x: 336, startPoint y: 152, endPoint x: 294, endPoint y: 150, distance: 41.8
click at [297, 150] on div "1 12 12" at bounding box center [326, 150] width 109 height 8
type input "1"
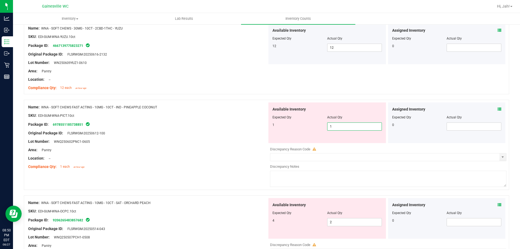
scroll to position [813, 0]
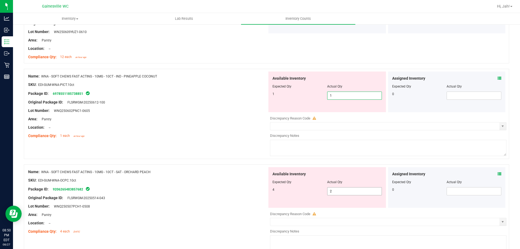
type input "1"
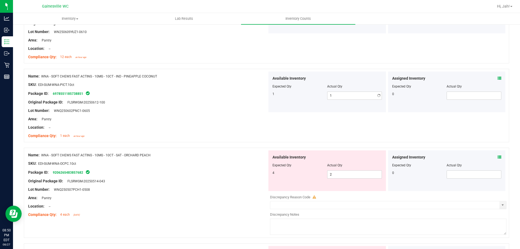
drag, startPoint x: 335, startPoint y: 187, endPoint x: 323, endPoint y: 190, distance: 12.2
click at [320, 189] on div "Available Inventory Expected Qty Actual Qty 4 2 2" at bounding box center [327, 170] width 118 height 41
click at [349, 175] on span "2 2" at bounding box center [354, 174] width 55 height 8
type input "4"
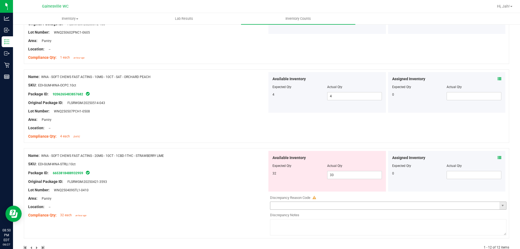
scroll to position [894, 0]
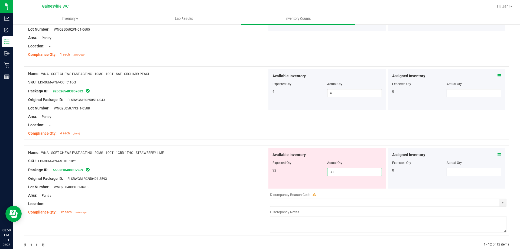
drag, startPoint x: 345, startPoint y: 173, endPoint x: 286, endPoint y: 173, distance: 58.8
click at [286, 173] on div "32 33 33" at bounding box center [326, 172] width 109 height 8
type input "32"
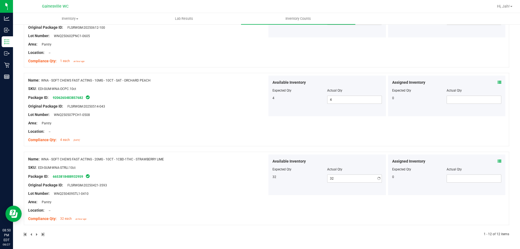
click at [245, 193] on div "Name: WNA - SOFT CHEWS FAST ACTING - 20MG - 10CT - 1CBD-1THC - STRAWBERRY LIME …" at bounding box center [147, 188] width 239 height 69
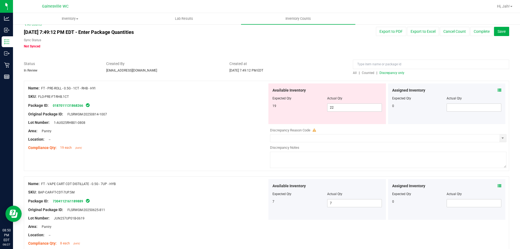
scroll to position [0, 0]
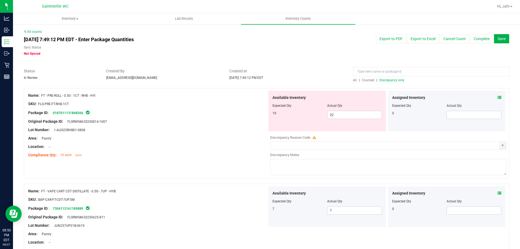
click at [394, 80] on span "Discrepancy only" at bounding box center [391, 80] width 25 height 4
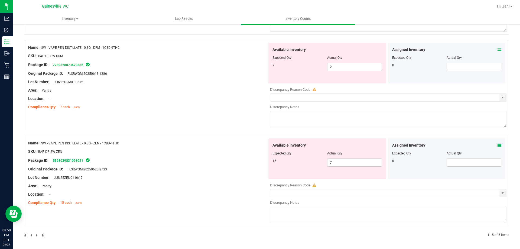
scroll to position [336, 0]
drag, startPoint x: 356, startPoint y: 165, endPoint x: 331, endPoint y: 163, distance: 25.8
click at [331, 163] on span "7 7" at bounding box center [354, 162] width 55 height 8
type input "15"
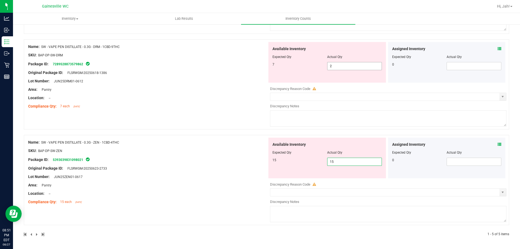
scroll to position [319, 0]
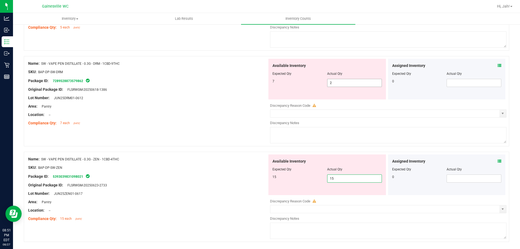
click at [329, 64] on div "Available Inventory Expected Qty Actual Qty 7 2 2" at bounding box center [327, 79] width 118 height 41
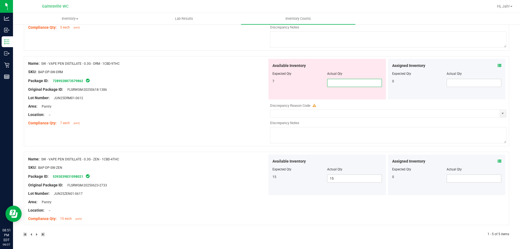
type input "7"
click at [266, 120] on div "Name: SW - VAPE PEN DISTILLATE - 0.3G - DRM - 1CBD-9THC SKU: BAP-DP-SW-DRM Pack…" at bounding box center [266, 101] width 485 height 90
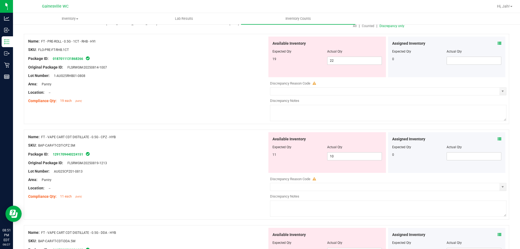
scroll to position [0, 0]
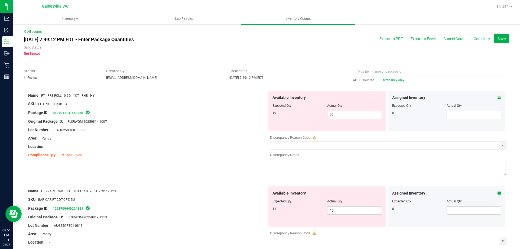
click at [382, 82] on span "Discrepancy only" at bounding box center [391, 80] width 25 height 4
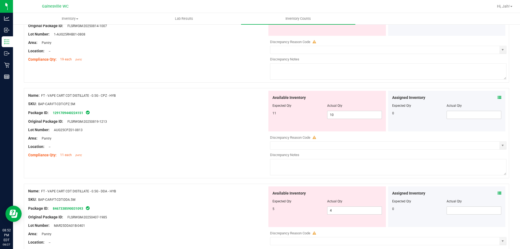
scroll to position [90, 0]
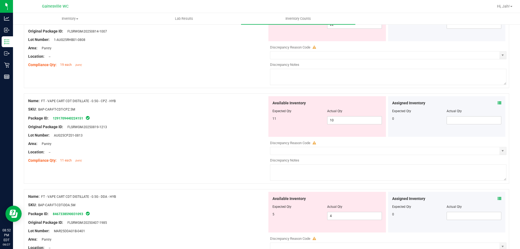
click at [492, 198] on div "Assigned Inventory" at bounding box center [446, 199] width 109 height 6
click at [498, 197] on icon at bounding box center [500, 199] width 4 height 4
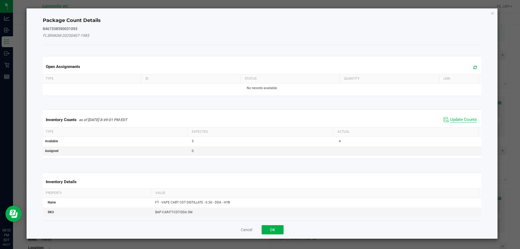
click at [468, 118] on span "Update Counts" at bounding box center [463, 119] width 27 height 5
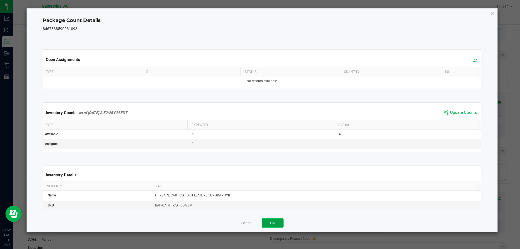
click at [266, 227] on button "OK" at bounding box center [273, 222] width 22 height 9
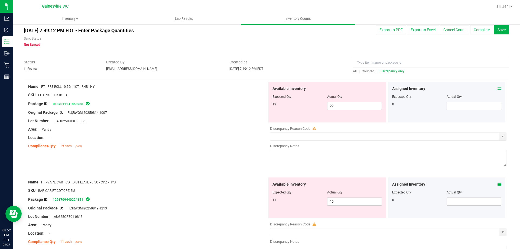
scroll to position [0, 0]
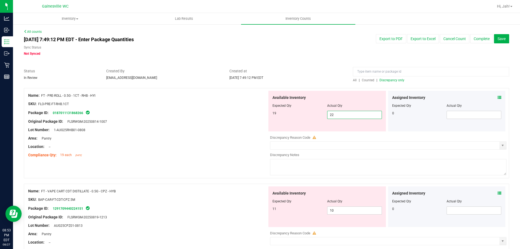
drag, startPoint x: 334, startPoint y: 116, endPoint x: 248, endPoint y: 109, distance: 85.8
click at [272, 107] on div "Available Inventory Expected Qty Actual Qty 19 22 22" at bounding box center [327, 111] width 118 height 41
type input "19"
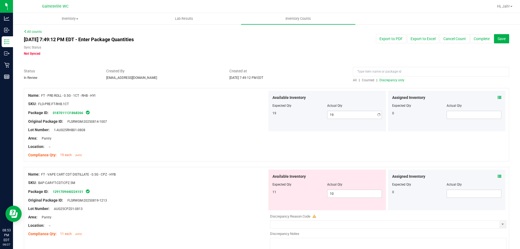
click at [209, 113] on div "Package ID: 0187011131868266" at bounding box center [147, 112] width 239 height 7
click at [386, 81] on span "Discrepancy only" at bounding box center [391, 80] width 25 height 4
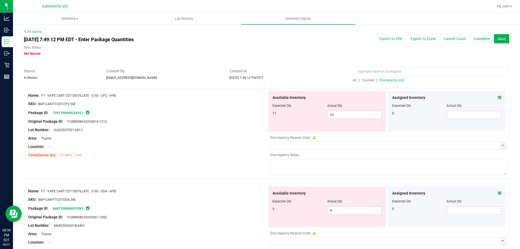
click at [498, 96] on icon at bounding box center [500, 98] width 4 height 4
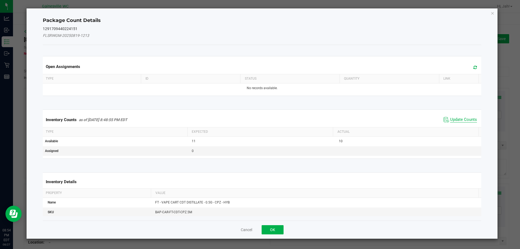
click at [453, 117] on span "Update Counts" at bounding box center [463, 119] width 27 height 5
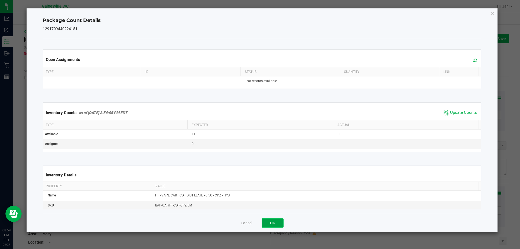
click at [267, 225] on button "OK" at bounding box center [273, 222] width 22 height 9
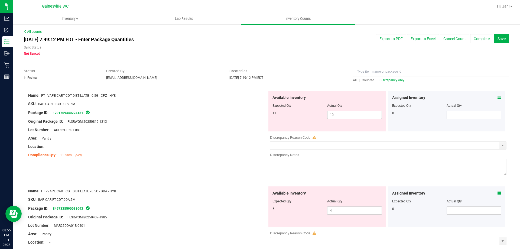
click at [345, 111] on div "Available Inventory Expected Qty Actual Qty 11 10 10" at bounding box center [327, 111] width 118 height 41
drag, startPoint x: 344, startPoint y: 112, endPoint x: 329, endPoint y: 116, distance: 15.8
click at [329, 115] on span "10 10" at bounding box center [354, 115] width 55 height 8
type input "11"
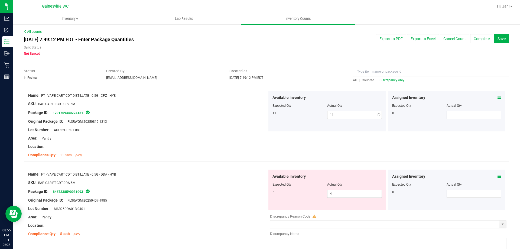
click at [250, 132] on div "Lot Number: AUG25CPZ01-0813" at bounding box center [147, 130] width 239 height 6
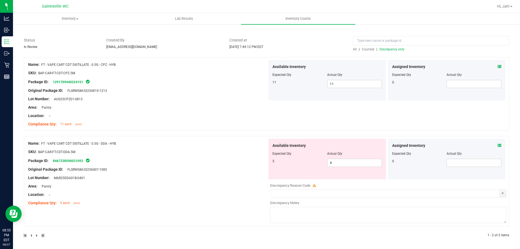
scroll to position [32, 0]
drag, startPoint x: 332, startPoint y: 164, endPoint x: 317, endPoint y: 162, distance: 15.6
click at [318, 162] on div "5 4 4" at bounding box center [326, 162] width 109 height 8
type input "5"
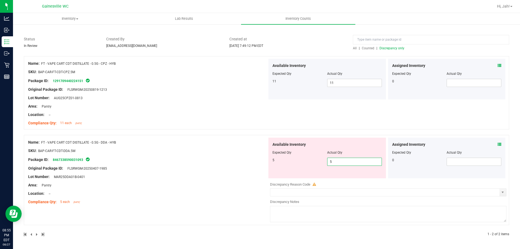
click at [213, 183] on div "Name: FT - VAPE CART CDT DISTILLATE - 0.5G - DDA - HYB SKU: BAP-CAR-FT-CDT-DDA.…" at bounding box center [147, 172] width 239 height 69
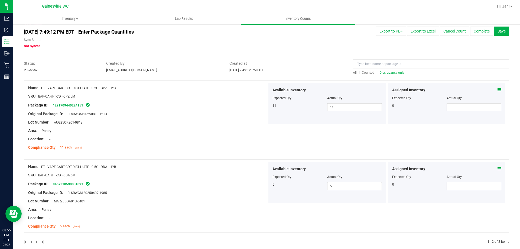
scroll to position [0, 0]
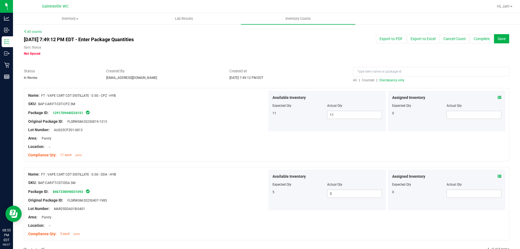
click at [383, 80] on span "Discrepancy only" at bounding box center [391, 80] width 25 height 4
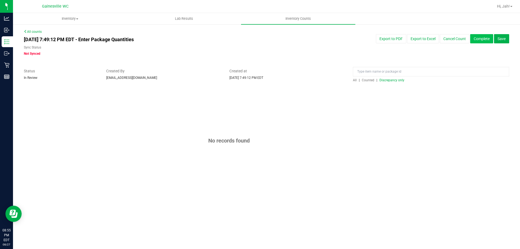
click at [486, 37] on button "Complete" at bounding box center [481, 38] width 23 height 9
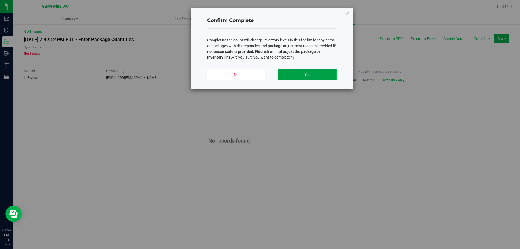
click at [311, 76] on button "Yes" at bounding box center [307, 74] width 58 height 11
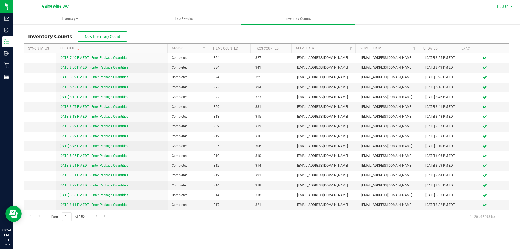
click at [497, 6] on span "Hi, Jah!" at bounding box center [503, 6] width 13 height 4
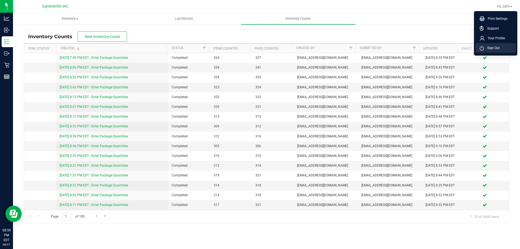
click at [494, 48] on span "Sign Out" at bounding box center [492, 47] width 16 height 5
